Goal: Information Seeking & Learning: Learn about a topic

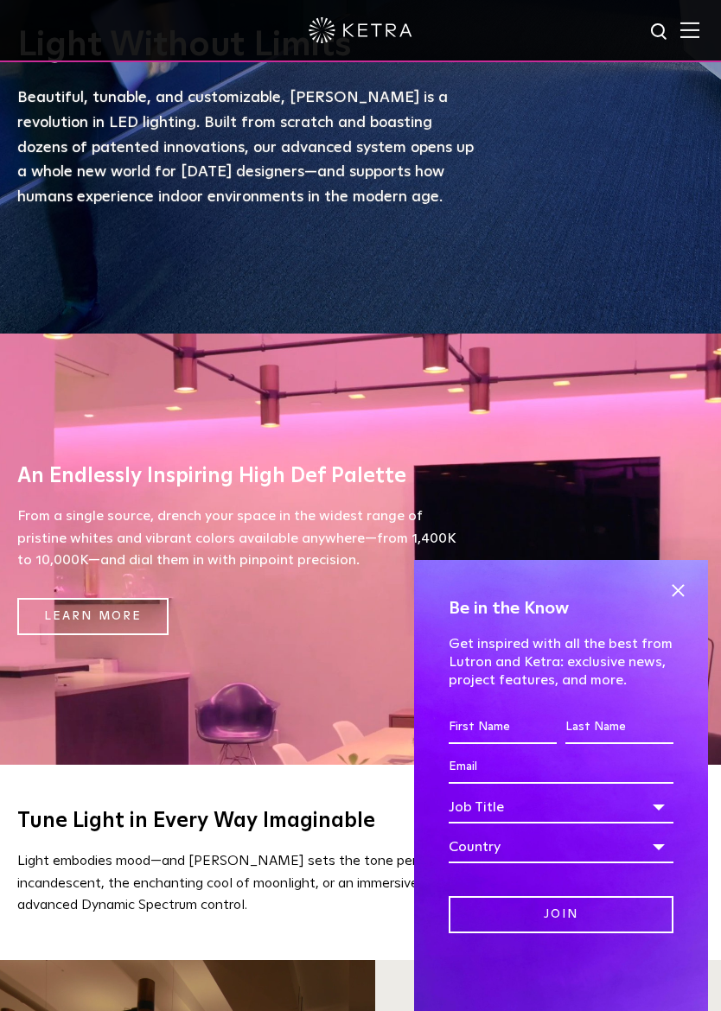
scroll to position [738, 0]
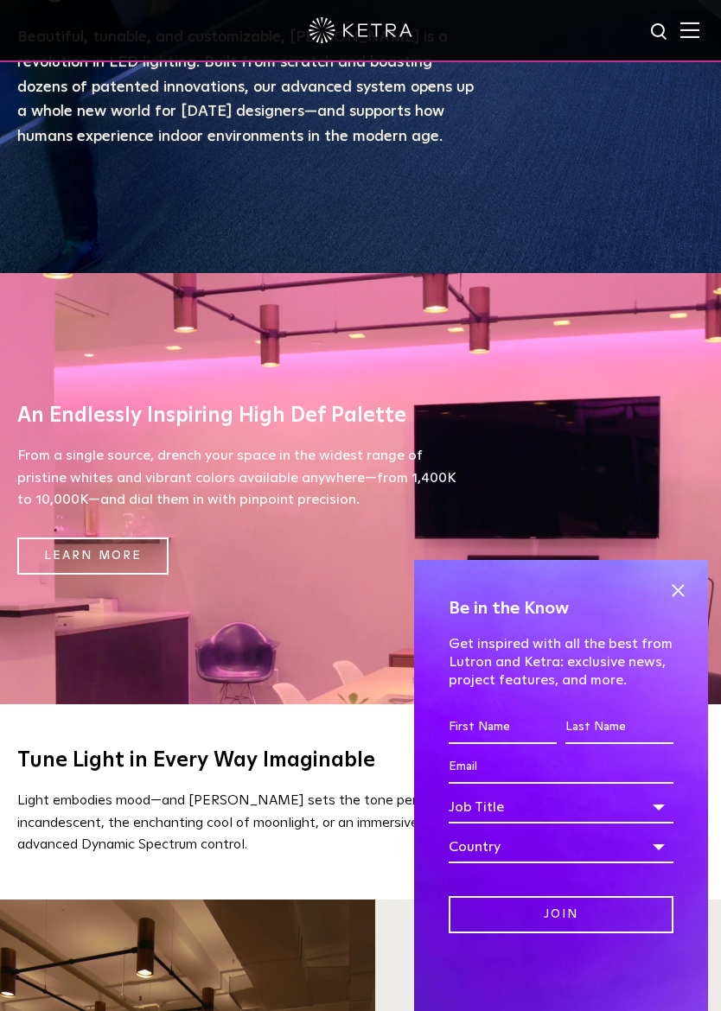
click at [685, 584] on span at bounding box center [678, 590] width 26 height 26
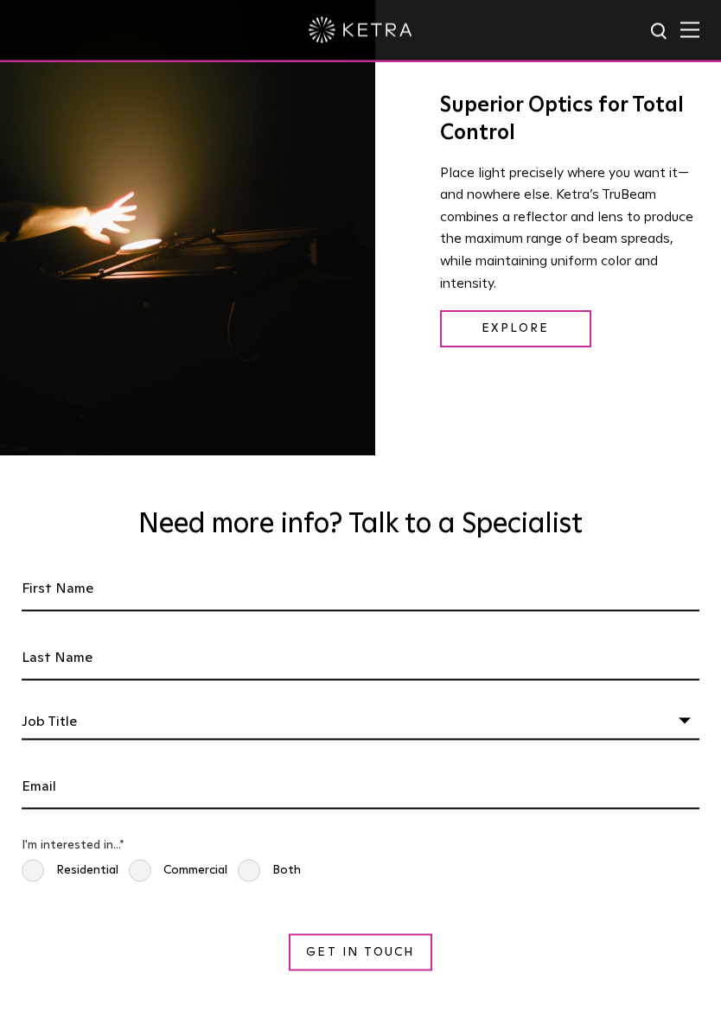
scroll to position [2517, 0]
click at [687, 34] on img at bounding box center [689, 30] width 19 height 16
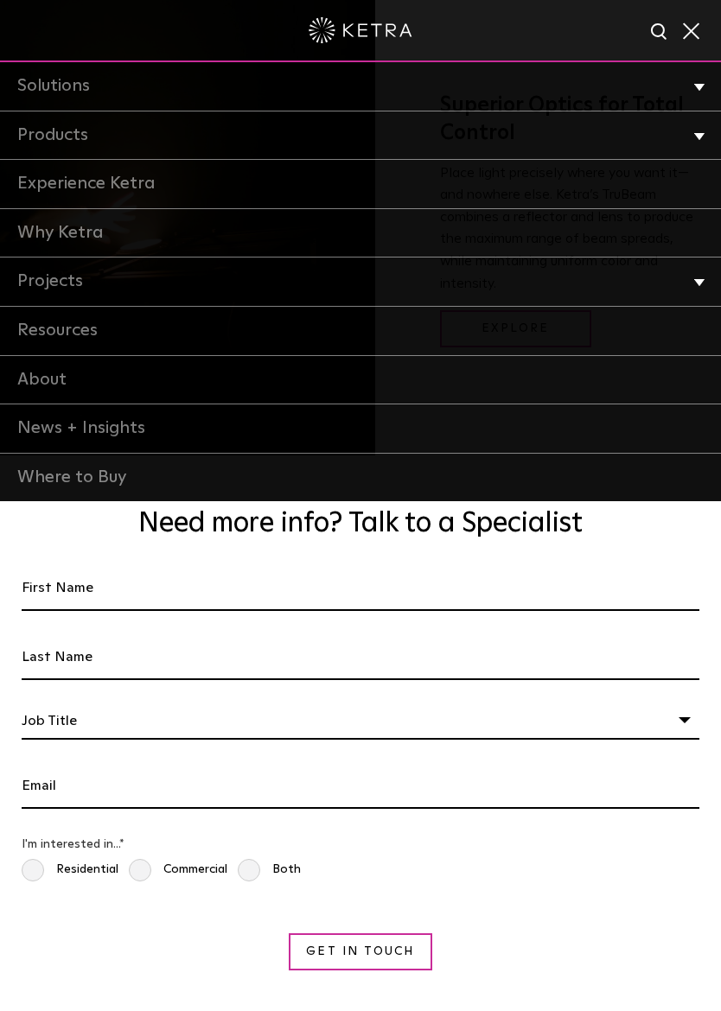
click at [672, 132] on link "Products" at bounding box center [360, 135] width 721 height 49
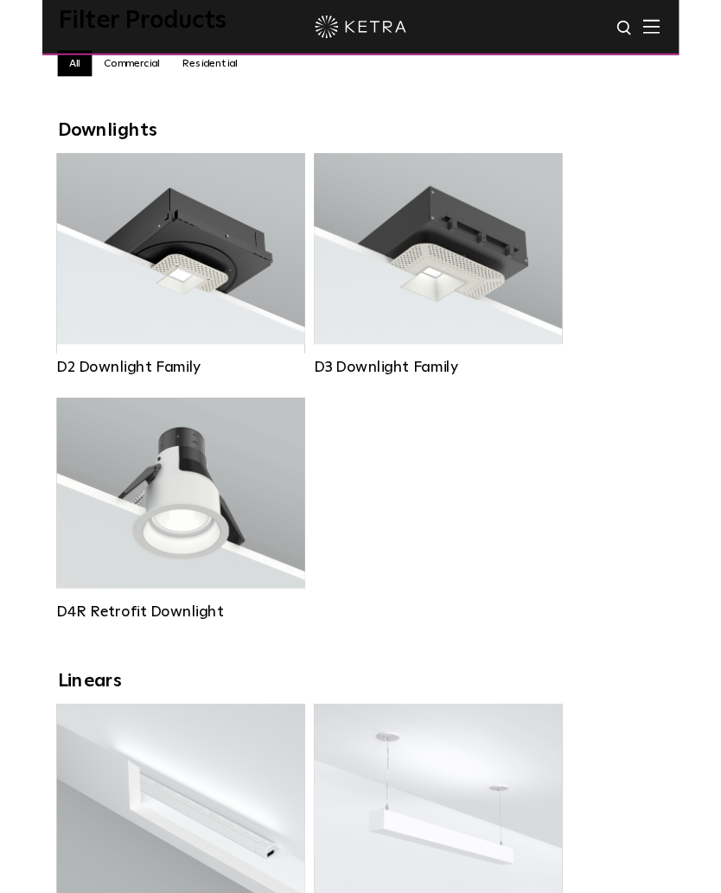
scroll to position [171, 0]
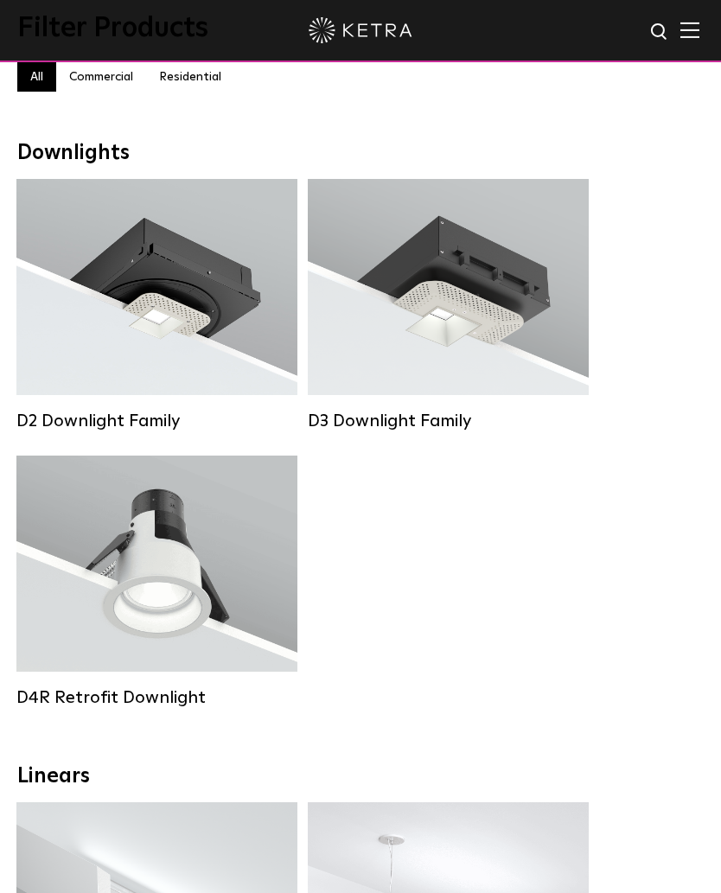
click at [95, 562] on strong "Beam Angles:" at bounding box center [101, 563] width 80 height 12
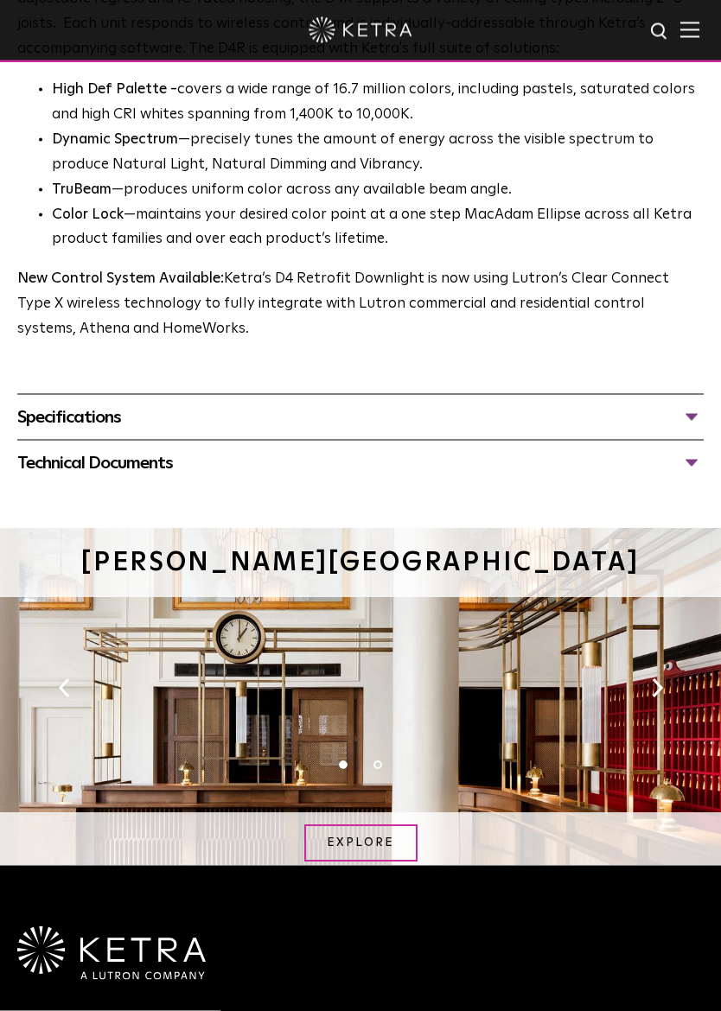
scroll to position [1099, 0]
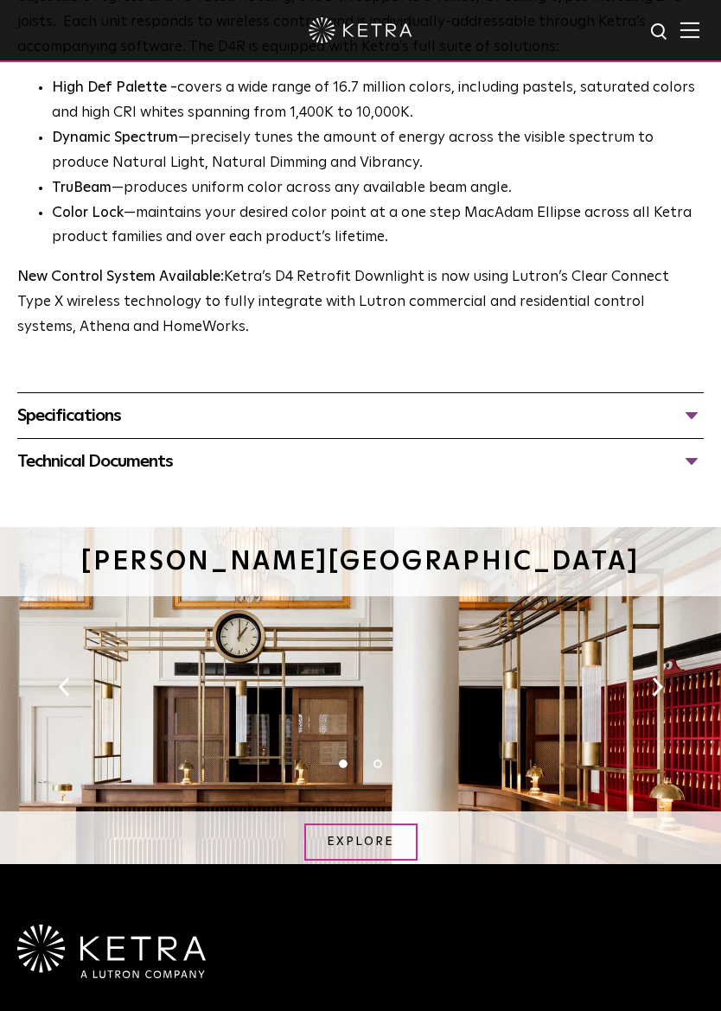
click at [66, 414] on div "Specifications" at bounding box center [360, 416] width 686 height 28
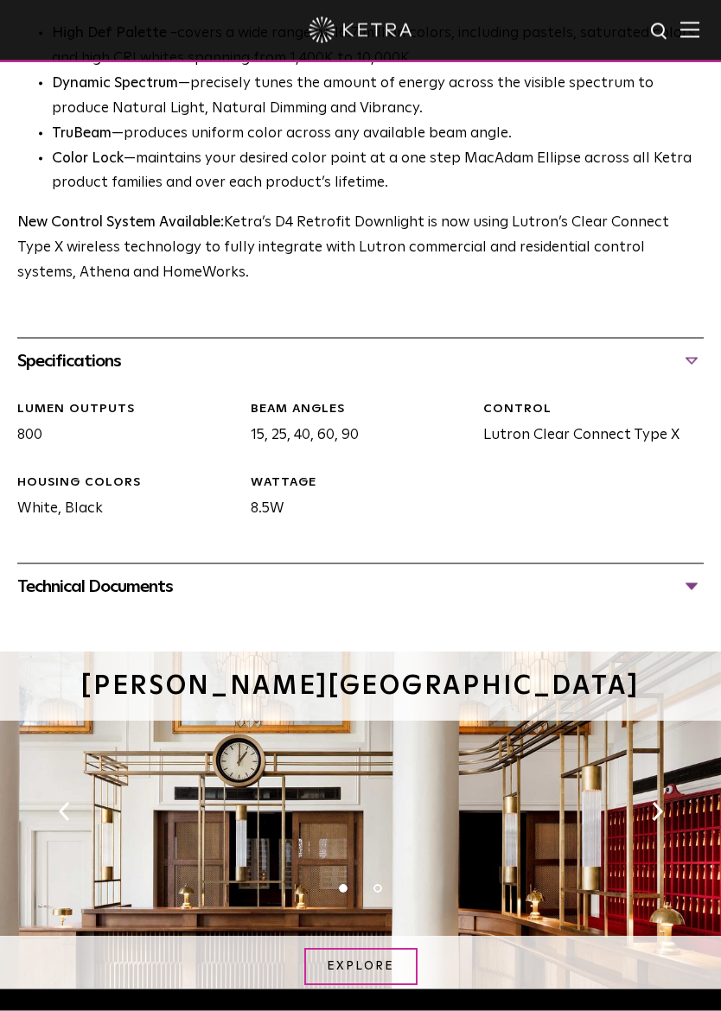
scroll to position [1156, 0]
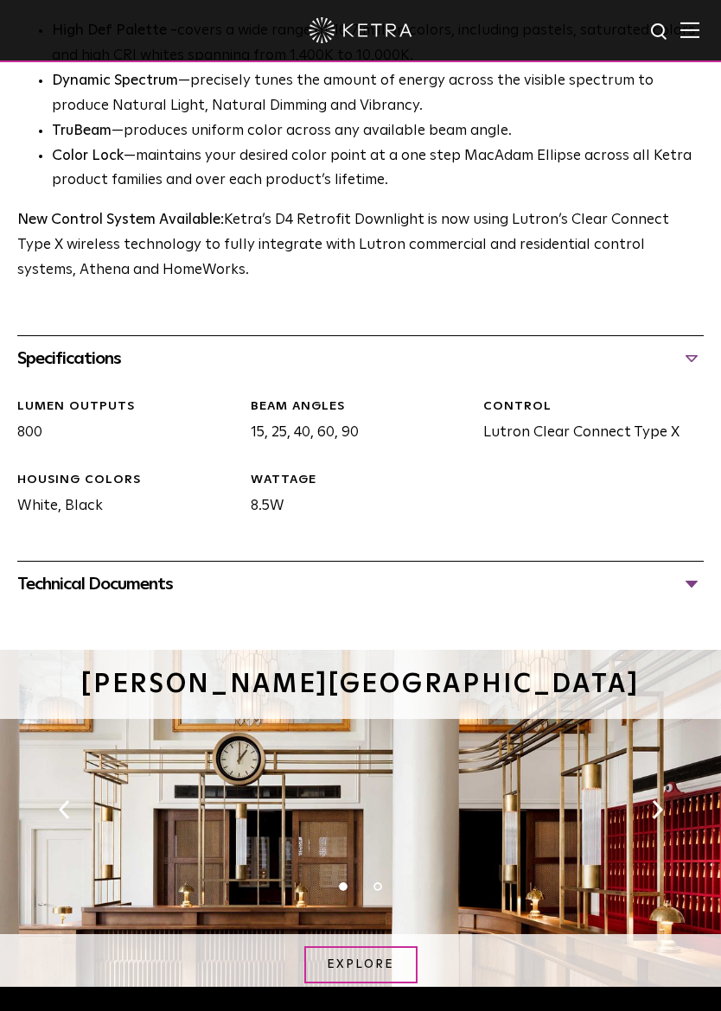
click at [79, 570] on div "Technical Documents" at bounding box center [360, 584] width 686 height 28
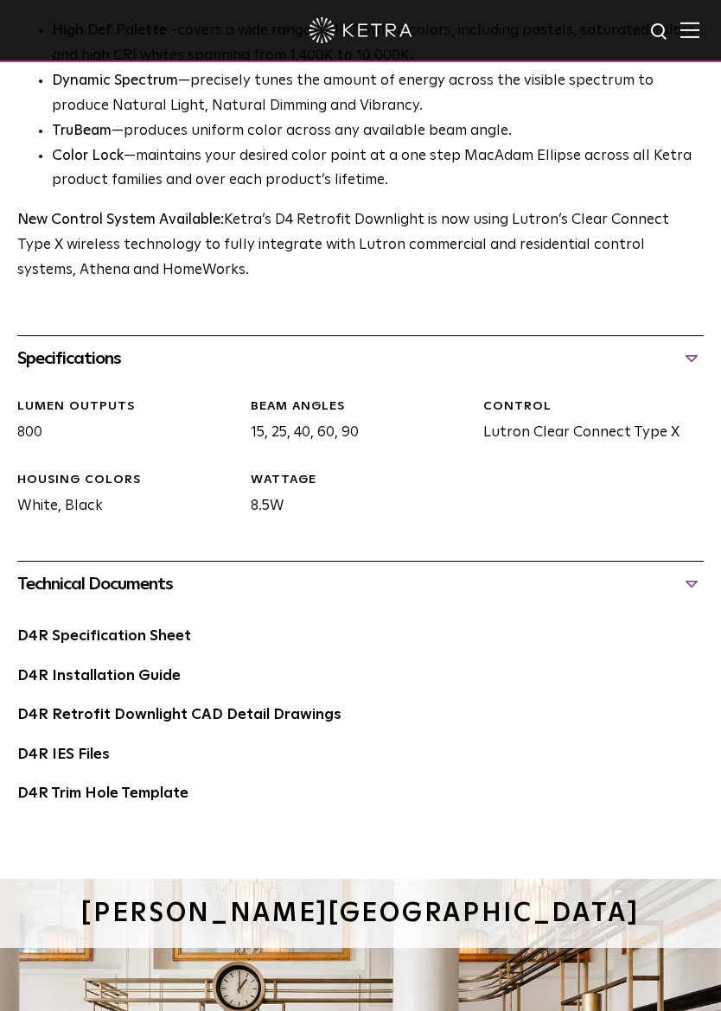
click at [88, 629] on link "D4R Specification Sheet" at bounding box center [104, 636] width 174 height 15
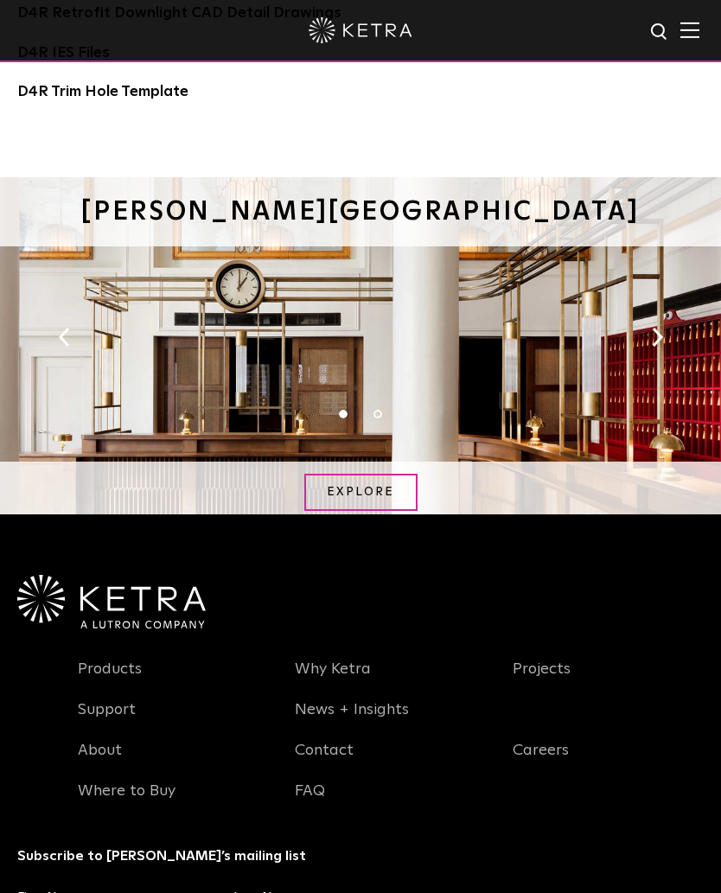
scroll to position [1855, 0]
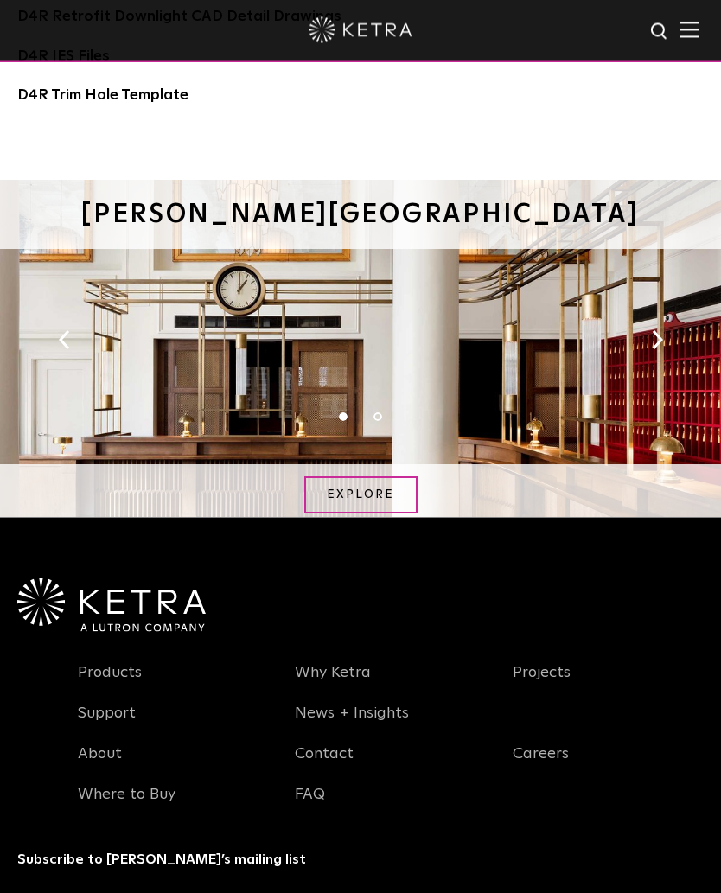
click at [108, 704] on link "Support" at bounding box center [107, 724] width 58 height 40
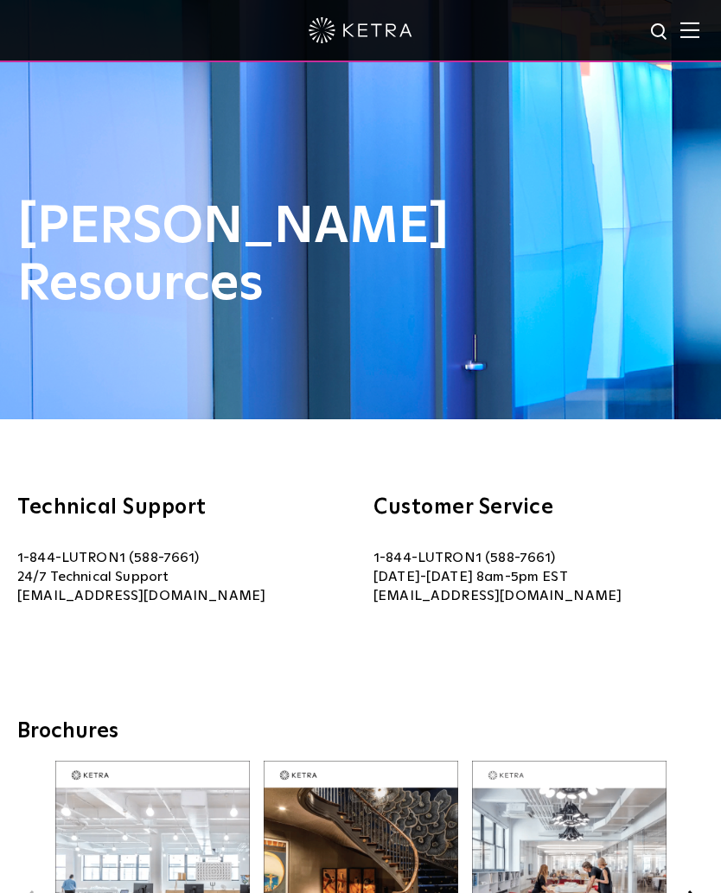
click at [691, 35] on img at bounding box center [689, 30] width 19 height 16
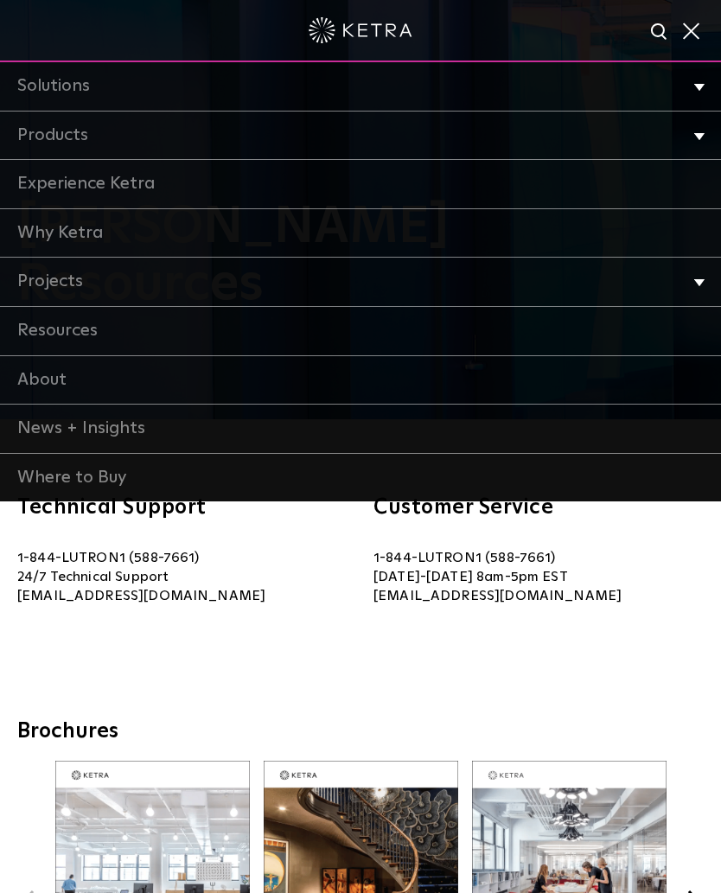
click at [59, 95] on link "Solutions" at bounding box center [360, 86] width 721 height 49
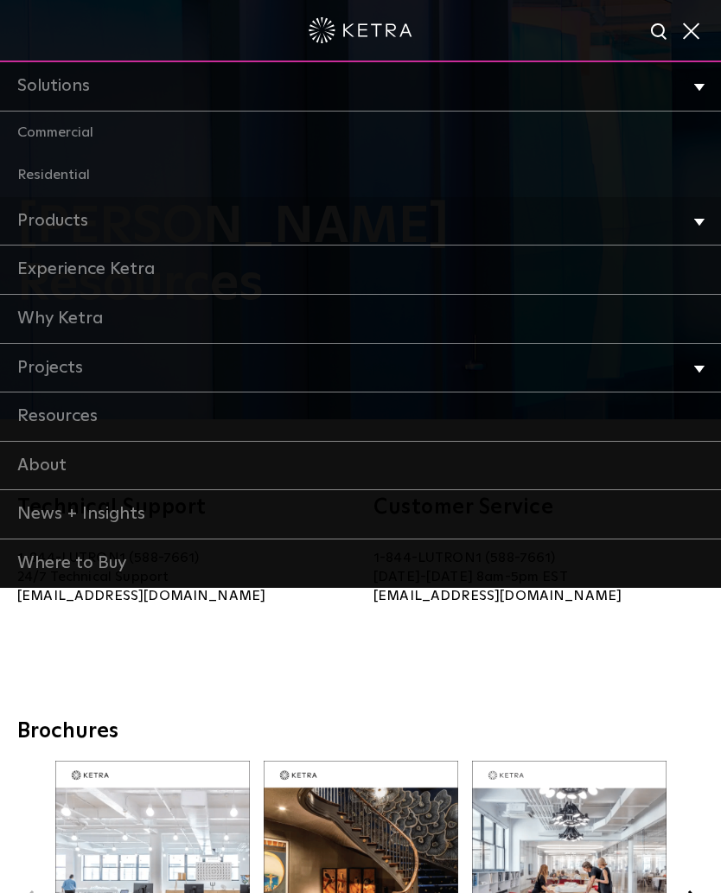
click at [40, 177] on link "Residential" at bounding box center [360, 175] width 721 height 43
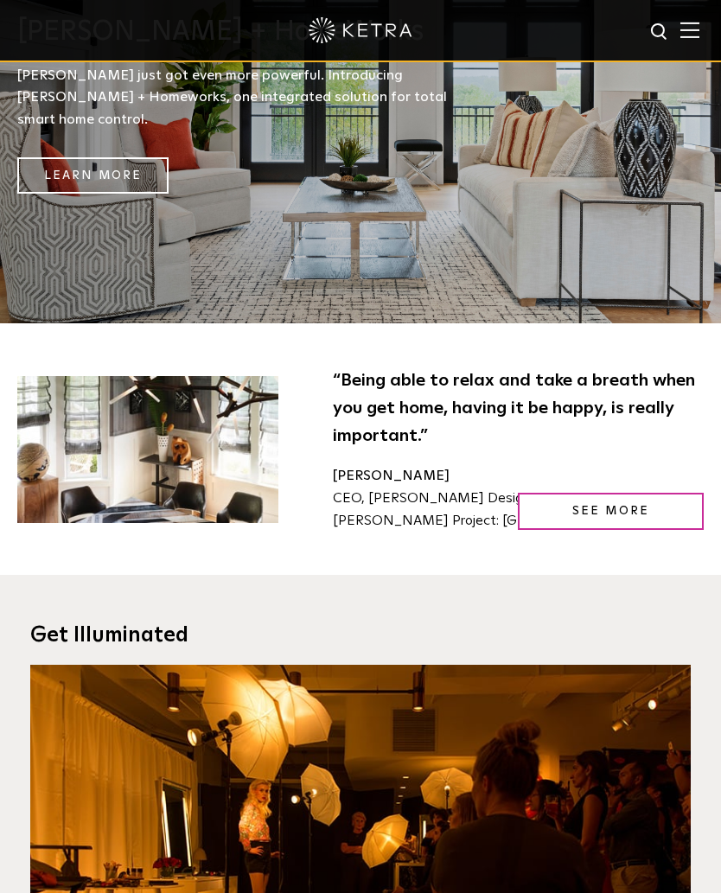
scroll to position [2336, 4]
